Goal: Information Seeking & Learning: Learn about a topic

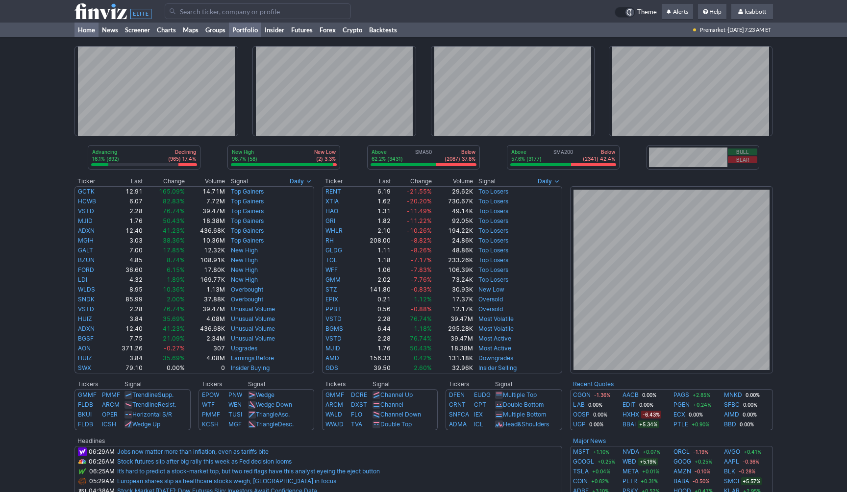
click at [251, 32] on link "Portfolio" at bounding box center [245, 30] width 32 height 15
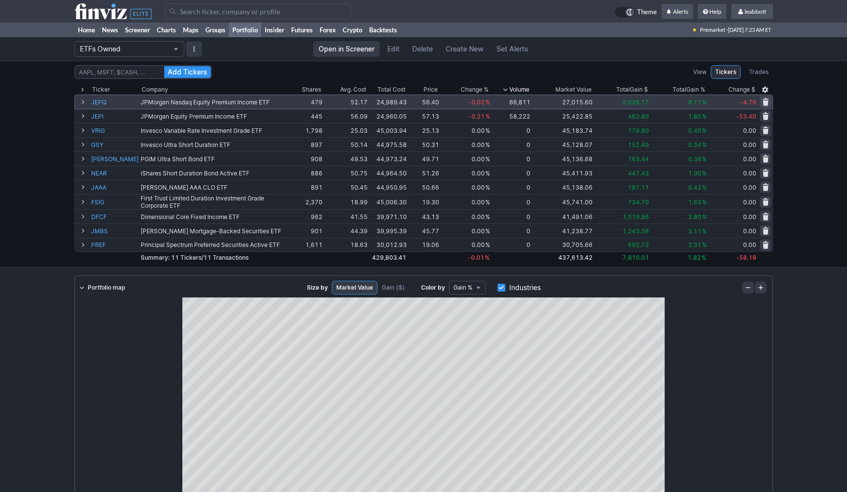
click at [82, 101] on span at bounding box center [82, 102] width 6 height 8
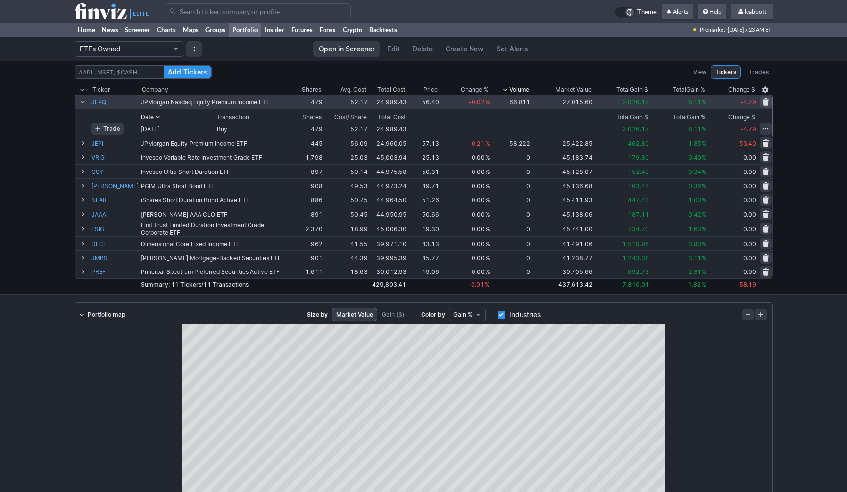
click at [81, 103] on span at bounding box center [82, 102] width 6 height 8
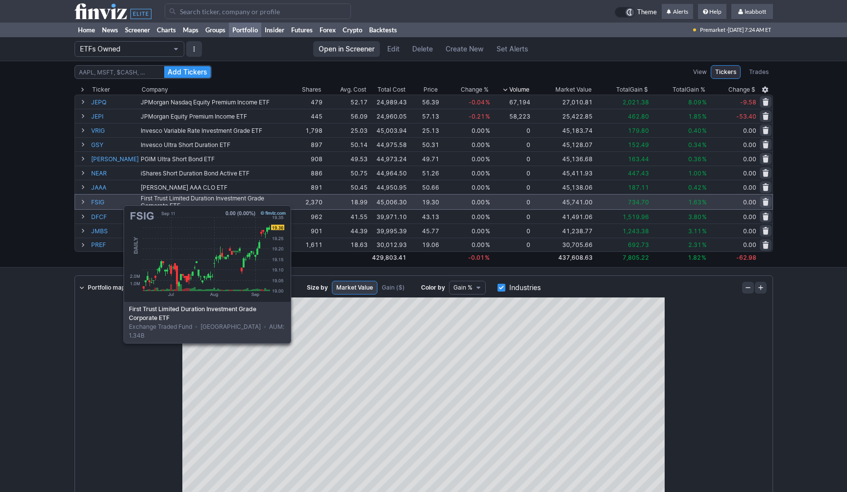
click at [99, 200] on link "FSIG" at bounding box center [115, 202] width 48 height 15
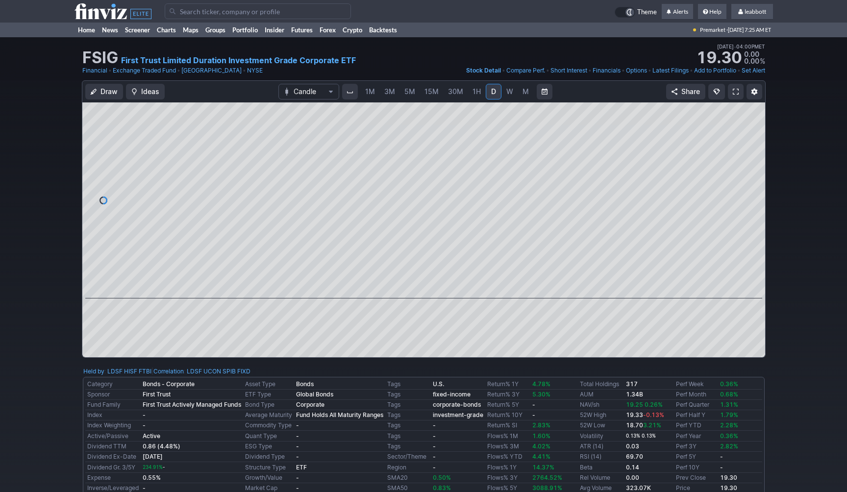
click at [482, 70] on span "Stock Detail" at bounding box center [483, 70] width 35 height 7
